Goal: Navigation & Orientation: Find specific page/section

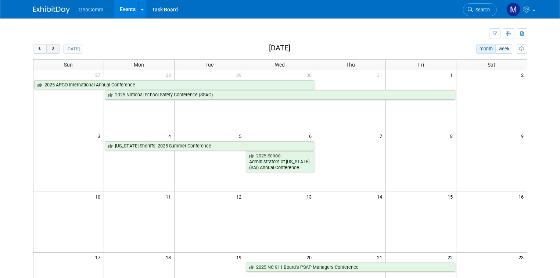
click at [50, 49] on span "next" at bounding box center [53, 49] width 6 height 5
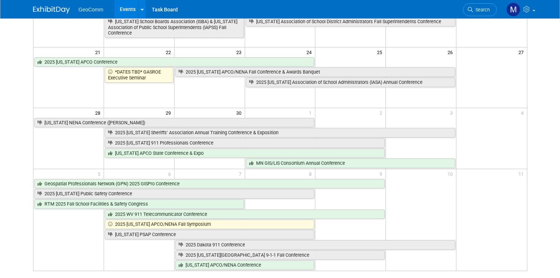
scroll to position [206, 0]
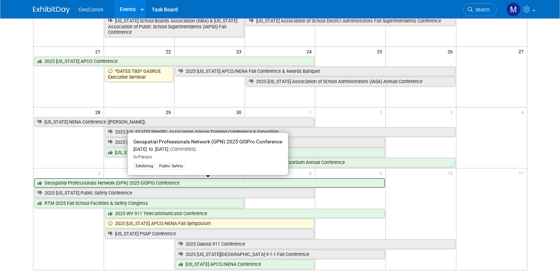
click at [106, 181] on link "Geospatial Professionals Network (GPN) 2025 GISPro Conference" at bounding box center [209, 183] width 351 height 10
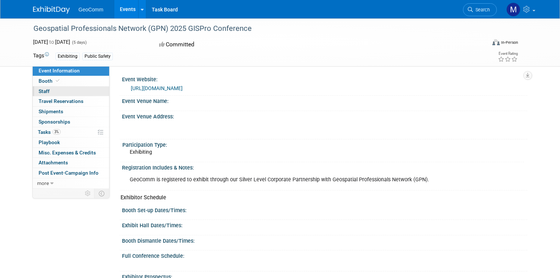
click at [64, 92] on link "0 Staff 0" at bounding box center [71, 91] width 76 height 10
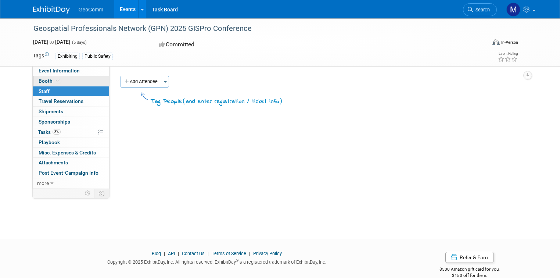
click at [67, 79] on link "Booth" at bounding box center [71, 81] width 76 height 10
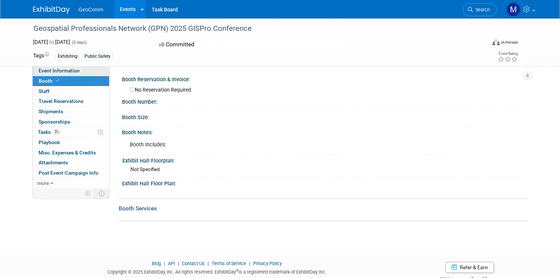
click at [69, 72] on span "Event Information" at bounding box center [59, 71] width 41 height 6
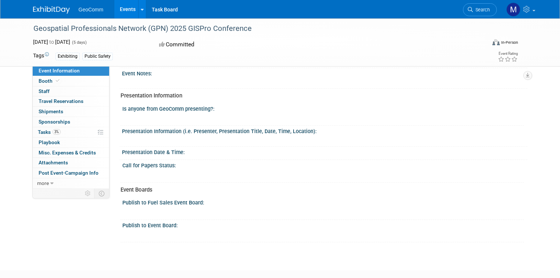
scroll to position [235, 0]
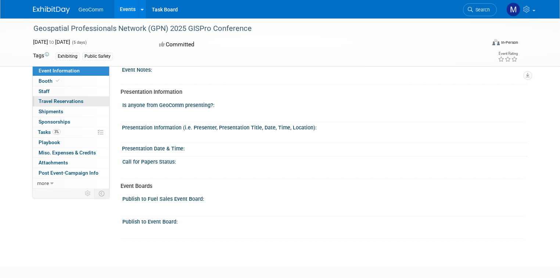
click at [66, 99] on span "Travel Reservations 0" at bounding box center [61, 101] width 45 height 6
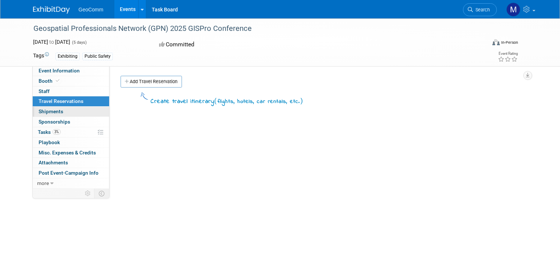
click at [59, 109] on link "0 Shipments 0" at bounding box center [71, 112] width 76 height 10
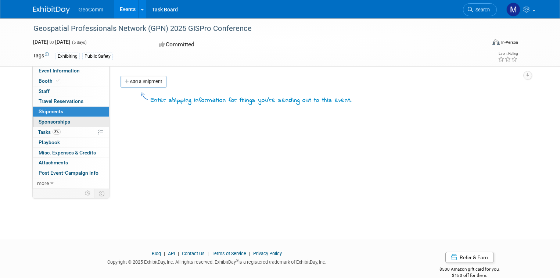
click at [56, 120] on span "Sponsorships 0" at bounding box center [55, 122] width 32 height 6
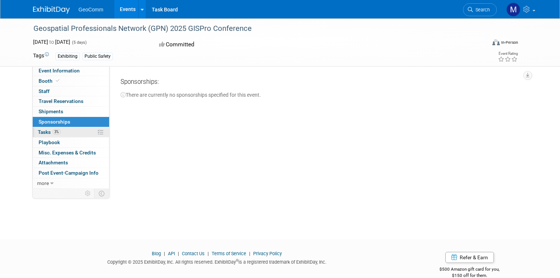
click at [64, 132] on link "3% Tasks 3%" at bounding box center [71, 132] width 76 height 10
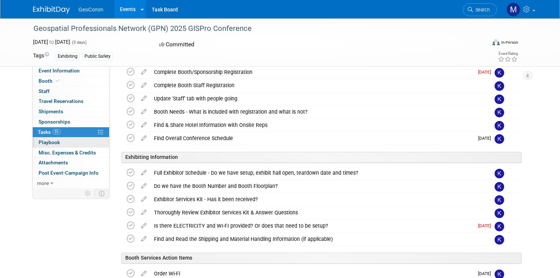
scroll to position [88, 0]
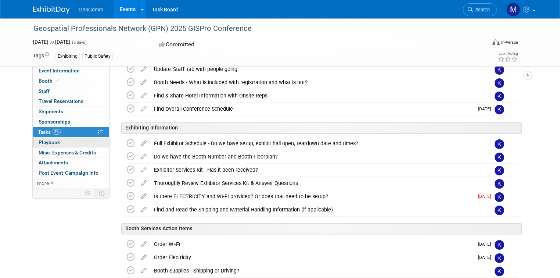
click at [61, 144] on link "0 Playbook 0" at bounding box center [71, 142] width 76 height 10
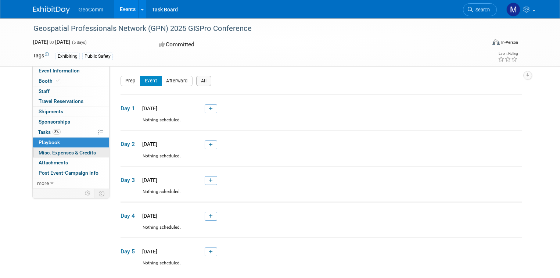
click at [63, 155] on span "Misc. Expenses & Credits 0" at bounding box center [67, 153] width 57 height 6
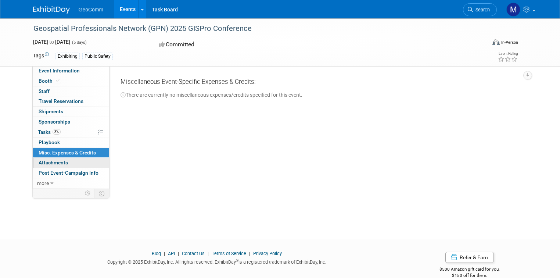
click at [65, 166] on link "0 Attachments 0" at bounding box center [71, 163] width 76 height 10
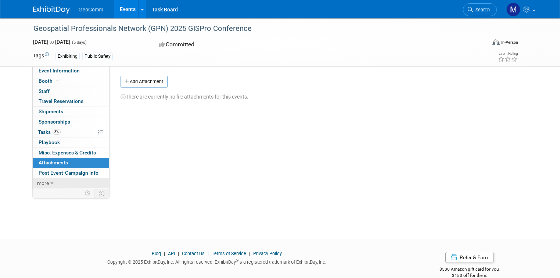
click at [37, 181] on span "more" at bounding box center [43, 183] width 12 height 6
click at [43, 171] on span "Post Event-Campaign Info" at bounding box center [69, 173] width 60 height 6
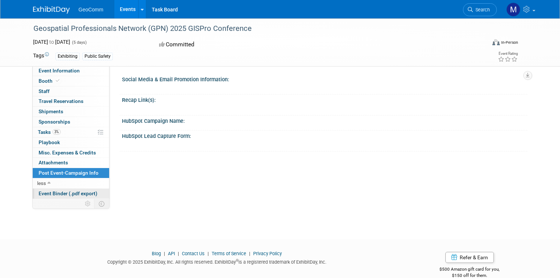
click at [40, 192] on span "Event Binder (.pdf export)" at bounding box center [68, 193] width 59 height 6
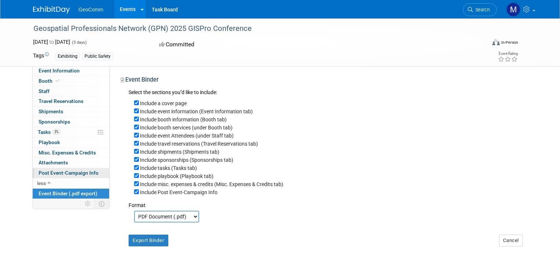
click at [46, 176] on link "Post Event-Campaign Info" at bounding box center [71, 173] width 76 height 10
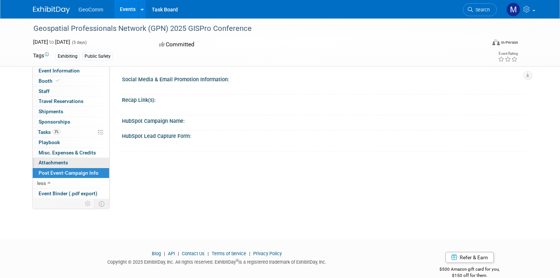
click at [49, 162] on span "Attachments 0" at bounding box center [53, 162] width 29 height 6
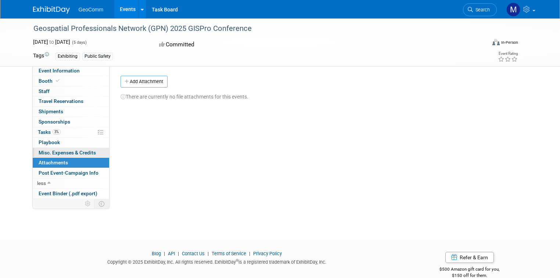
click at [55, 148] on link "0 Misc. Expenses & Credits 0" at bounding box center [71, 153] width 76 height 10
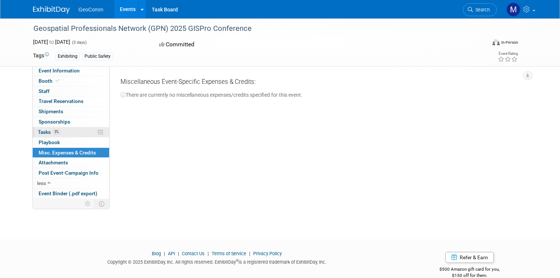
click at [53, 128] on link "3% Tasks 3%" at bounding box center [71, 132] width 76 height 10
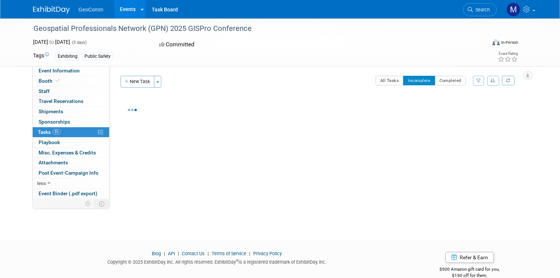
click at [54, 123] on span "Sponsorships 0" at bounding box center [55, 122] width 32 height 6
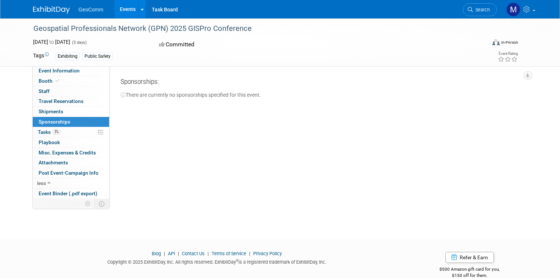
click at [53, 117] on link "0 Sponsorships 0" at bounding box center [71, 122] width 76 height 10
click at [54, 112] on span "Shipments 0" at bounding box center [51, 111] width 25 height 6
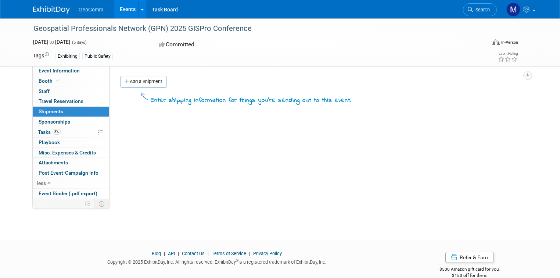
click at [56, 107] on link "0 Shipments 0" at bounding box center [71, 112] width 76 height 10
click at [57, 104] on link "0 Travel Reservations 0" at bounding box center [71, 101] width 76 height 10
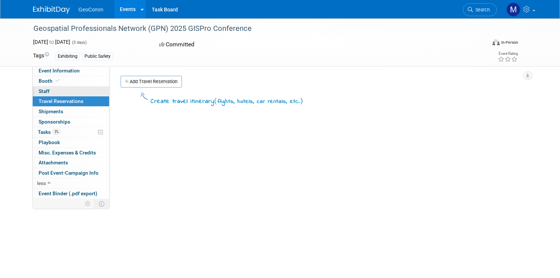
click at [61, 93] on link "0 Staff 0" at bounding box center [71, 91] width 76 height 10
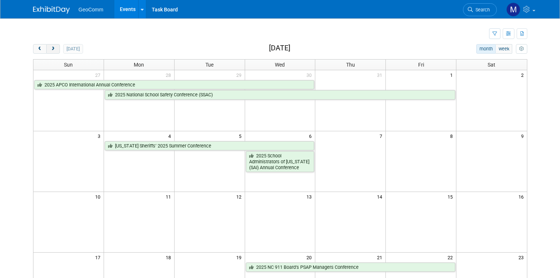
click at [50, 47] on span "next" at bounding box center [53, 49] width 6 height 5
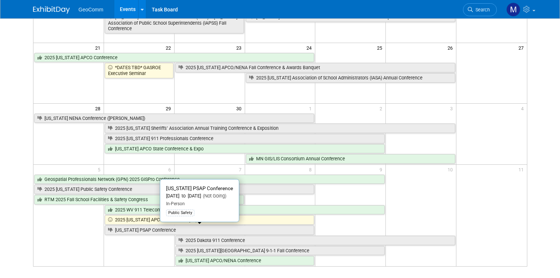
scroll to position [235, 0]
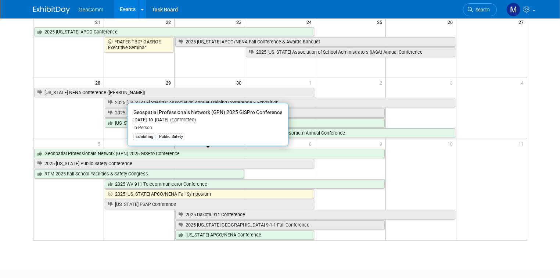
click at [94, 151] on link "Geospatial Professionals Network (GPN) 2025 GISPro Conference" at bounding box center [209, 154] width 351 height 10
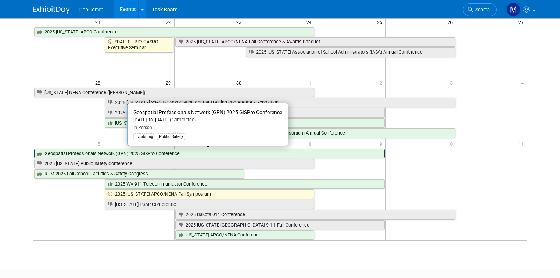
click at [140, 154] on link "Geospatial Professionals Network (GPN) 2025 GISPro Conference" at bounding box center [209, 154] width 351 height 10
click at [142, 152] on link "Geospatial Professionals Network (GPN) 2025 GISPro Conference" at bounding box center [209, 154] width 351 height 10
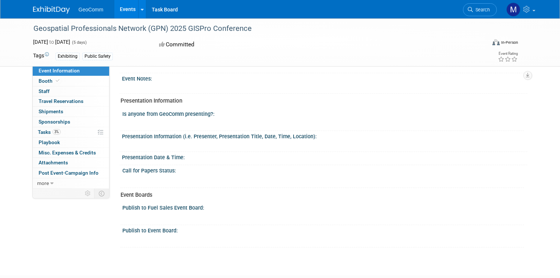
scroll to position [235, 0]
